Goal: Task Accomplishment & Management: Manage account settings

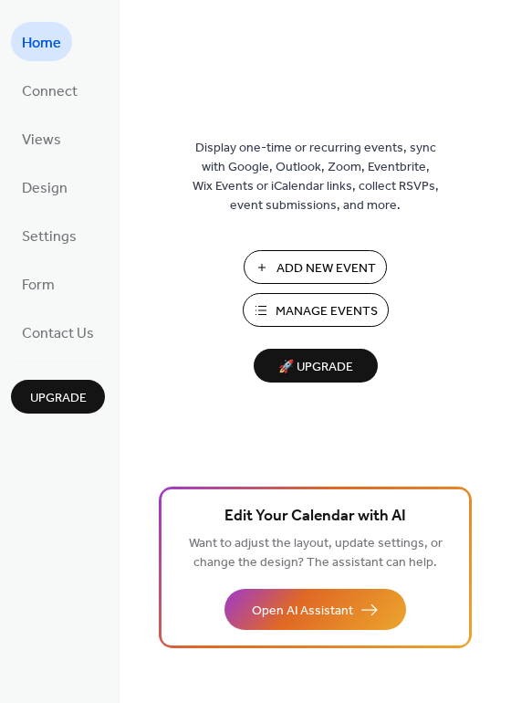
click at [341, 302] on span "Manage Events" at bounding box center [327, 311] width 102 height 19
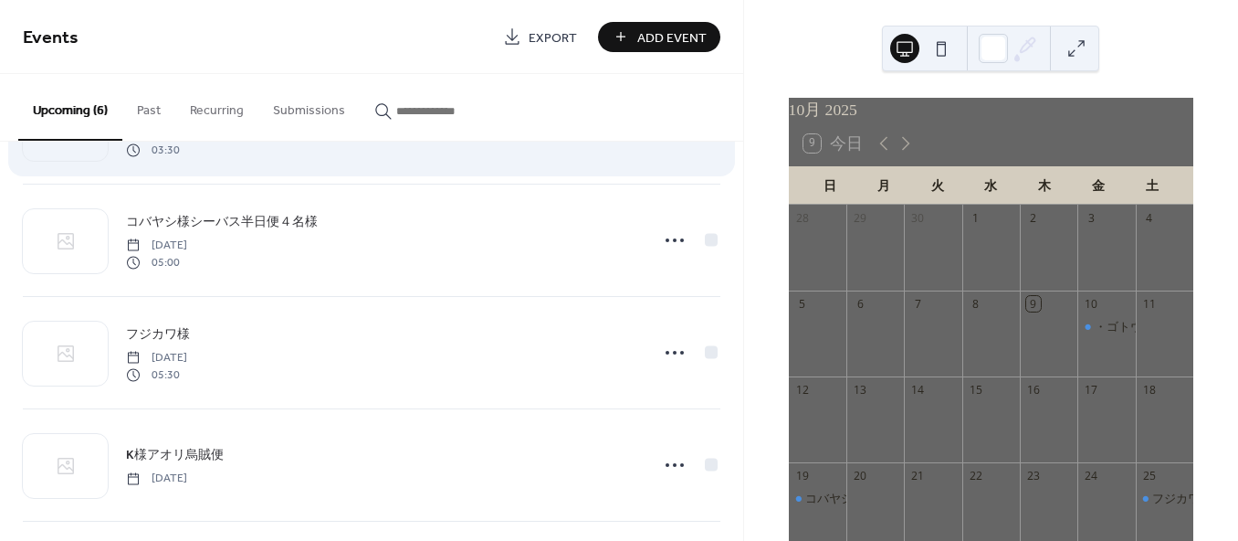
scroll to position [101, 0]
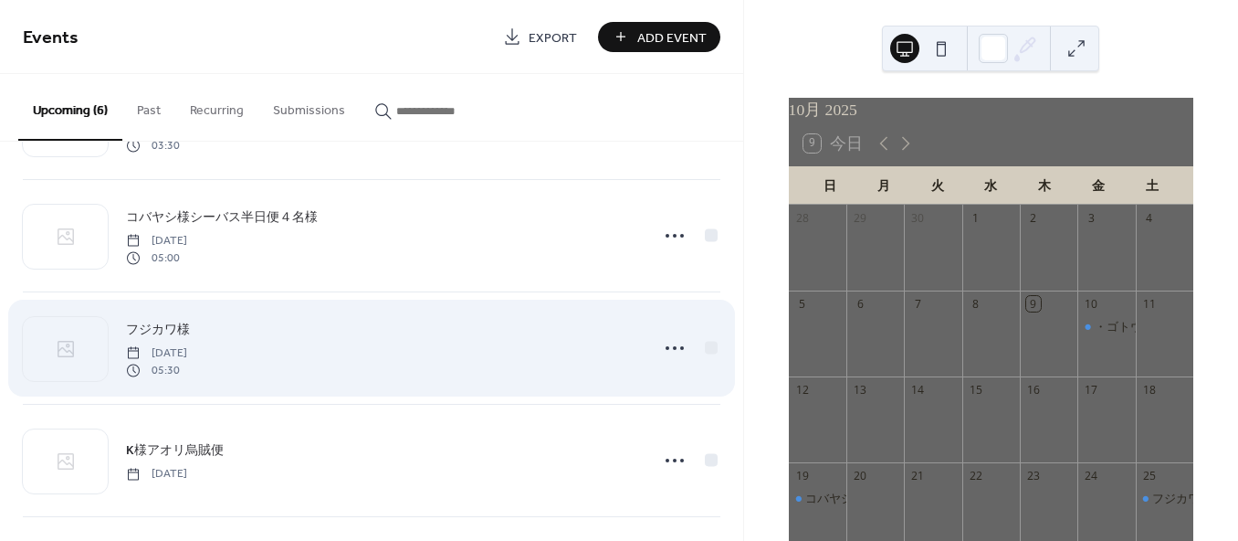
click at [503, 352] on div "フジカワ様 [DATE] 05:30" at bounding box center [381, 348] width 511 height 58
click at [680, 353] on icon at bounding box center [674, 347] width 29 height 29
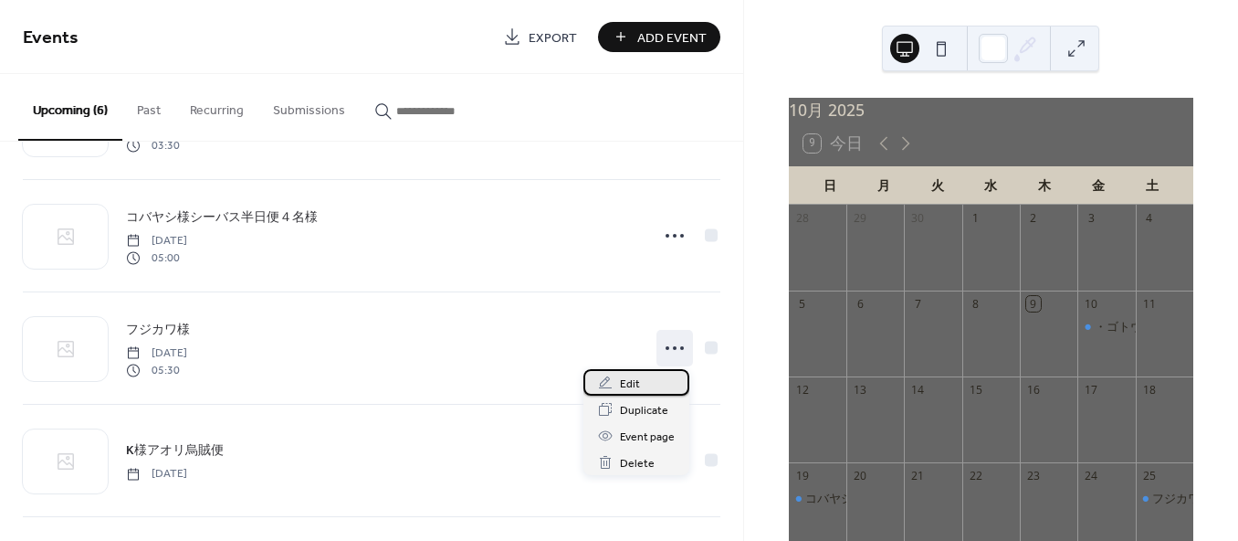
click at [653, 381] on div "Edit" at bounding box center [637, 382] width 106 height 26
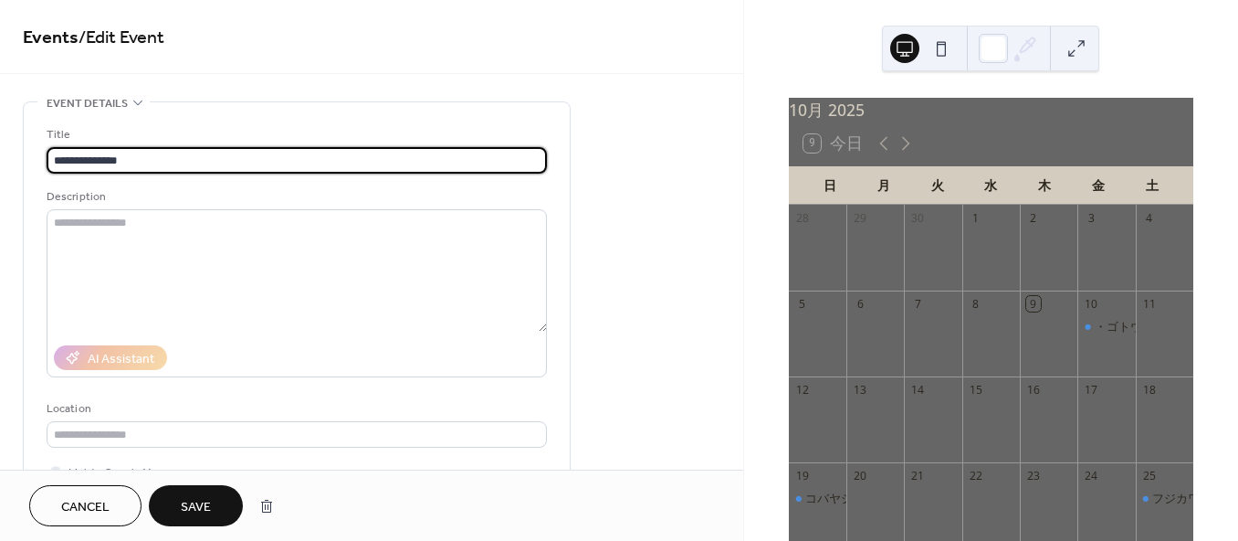
type input "**********"
